Goal: Navigation & Orientation: Find specific page/section

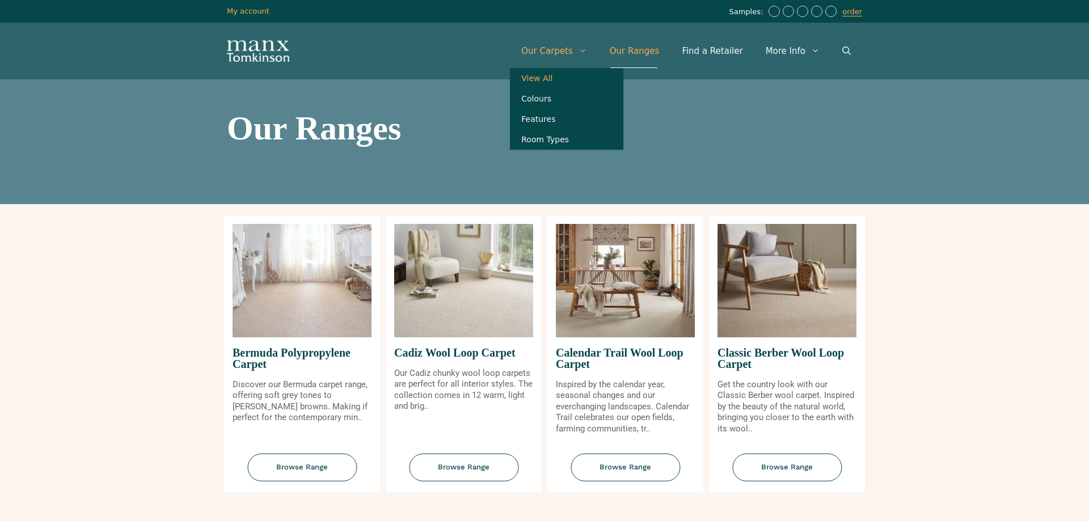
click at [565, 76] on link "View All" at bounding box center [566, 78] width 113 height 20
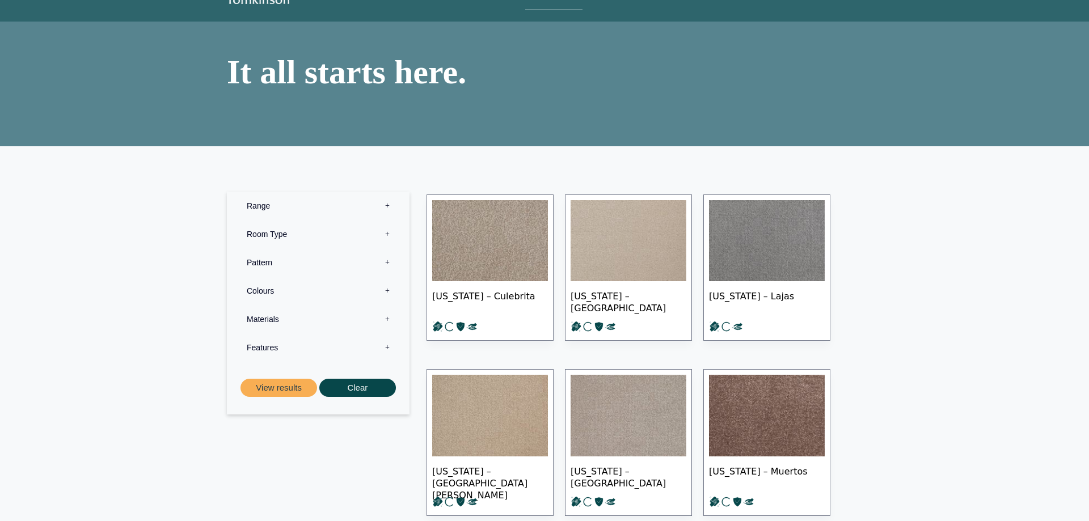
scroll to position [58, 0]
click at [387, 318] on label "Materials 0" at bounding box center [318, 319] width 166 height 28
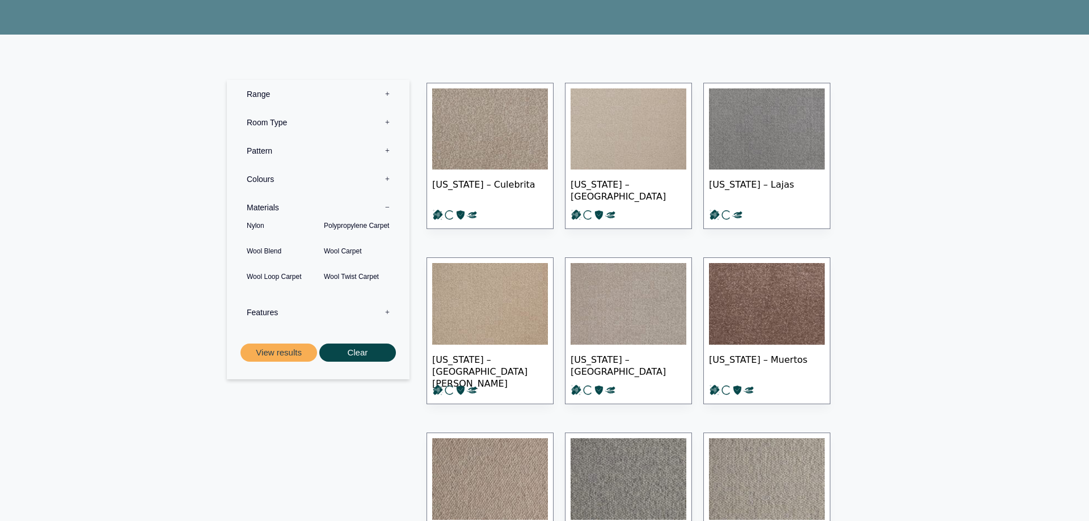
scroll to position [174, 0]
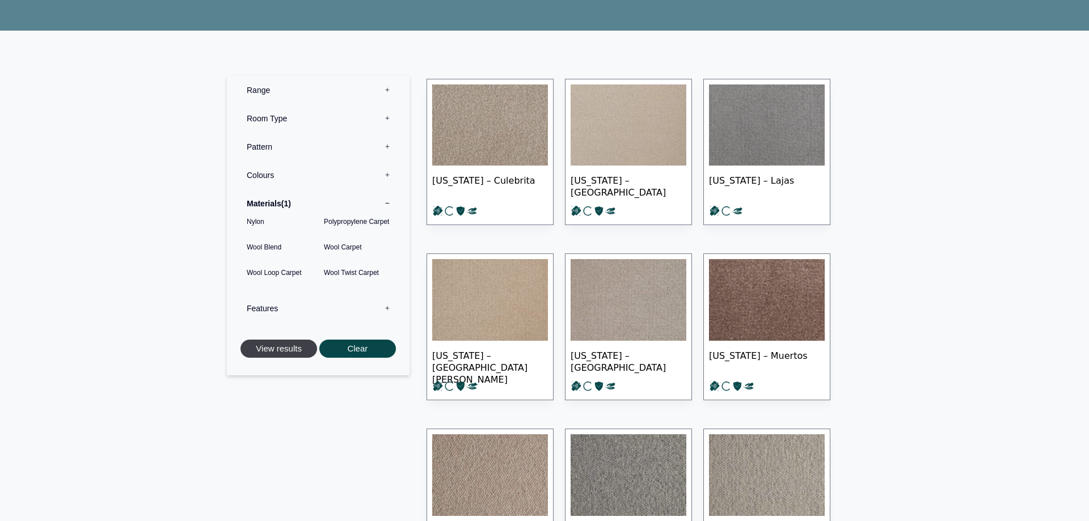
click at [290, 350] on button "View results" at bounding box center [278, 349] width 77 height 19
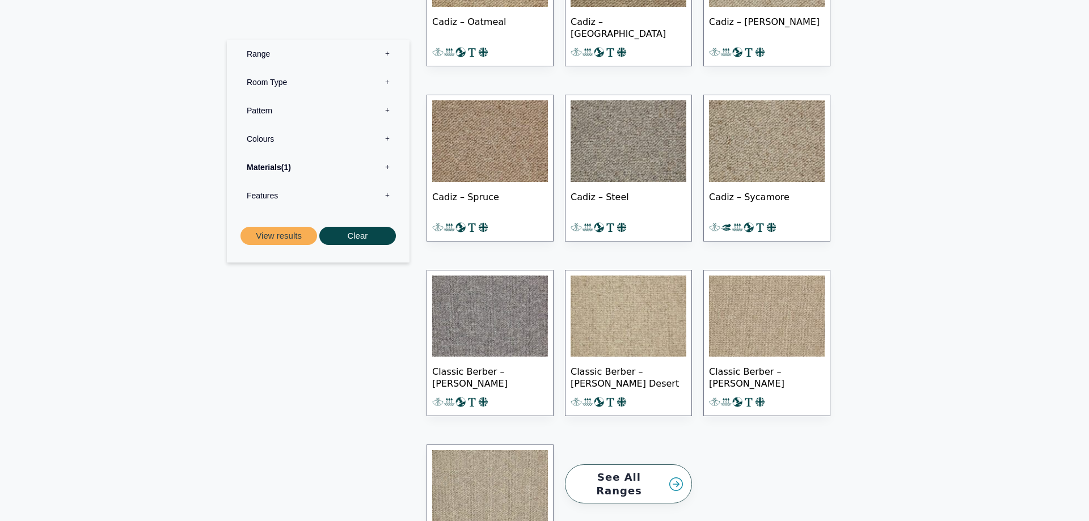
scroll to position [5337, 0]
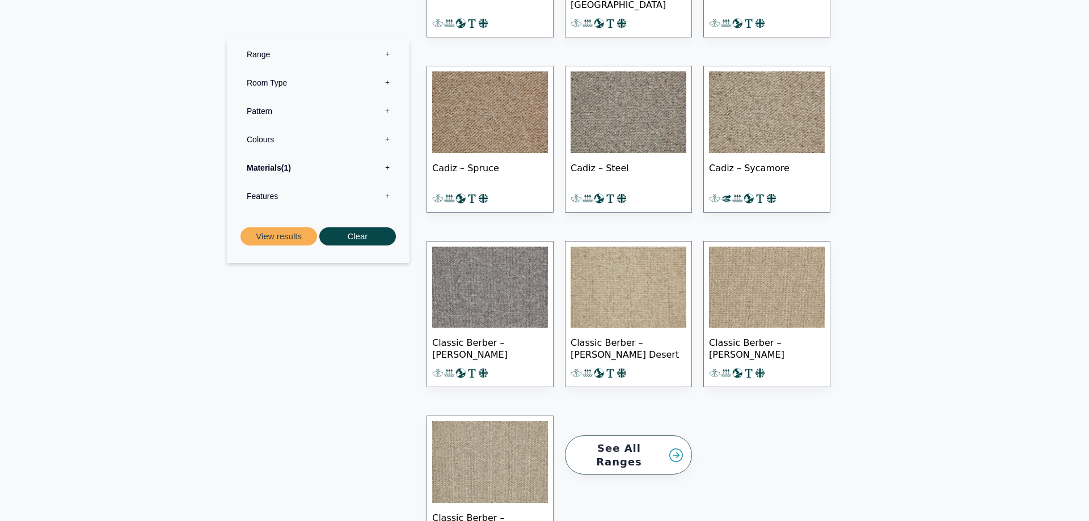
click at [633, 436] on link "See All Ranges" at bounding box center [628, 455] width 127 height 39
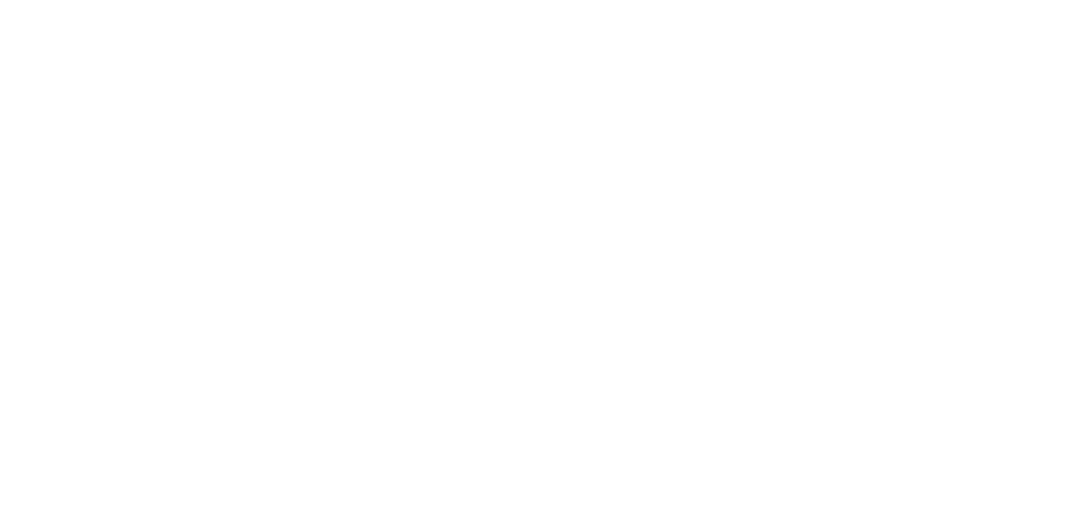
scroll to position [4725, 0]
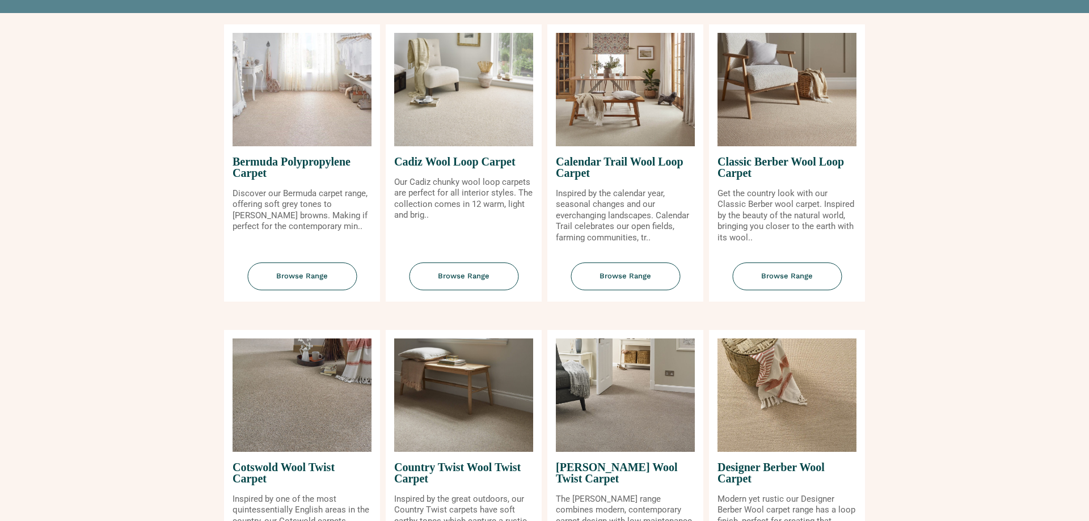
scroll to position [116, 0]
